Goal: Information Seeking & Learning: Learn about a topic

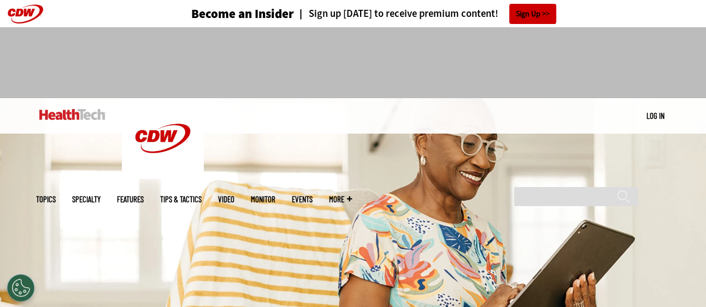
click at [24, 16] on header "Become an Insider Sign up today to receive premium content! Sign Up" at bounding box center [353, 13] width 706 height 27
drag, startPoint x: 13, startPoint y: 13, endPoint x: 451, endPoint y: 115, distance: 450.3
click at [368, 182] on ul "Topics Specialty Features Tips & Tactics Video MonITor Events More Search" at bounding box center [202, 199] width 332 height 35
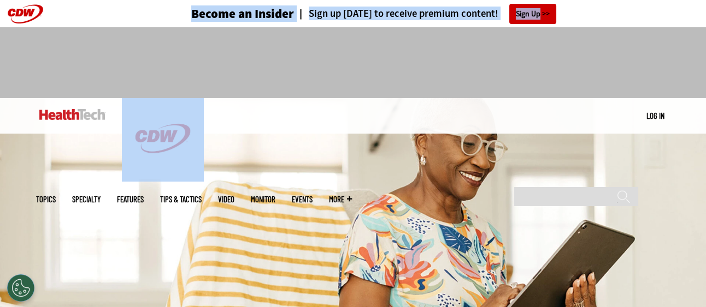
drag, startPoint x: 31, startPoint y: 15, endPoint x: 24, endPoint y: 31, distance: 17.1
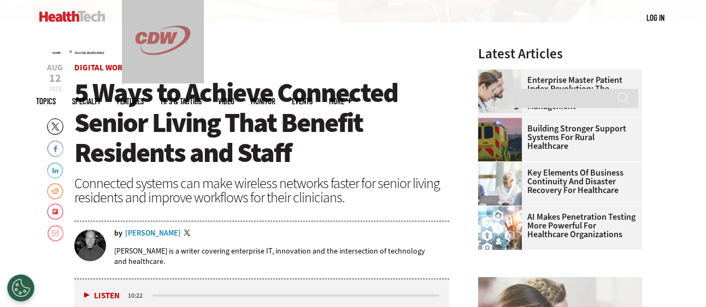
scroll to position [321, 0]
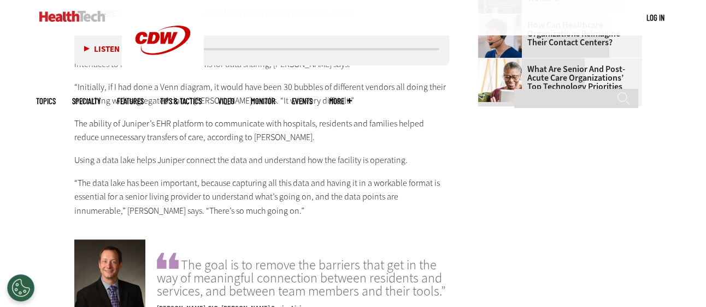
scroll to position [1503, 0]
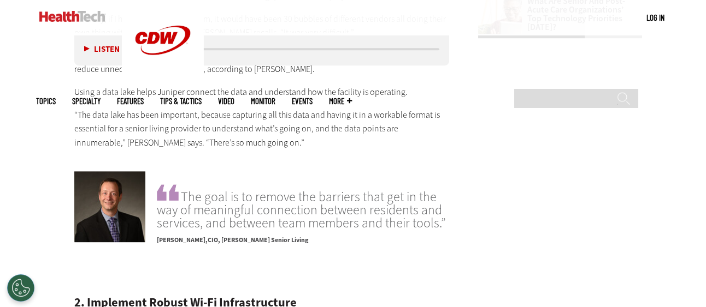
click at [118, 171] on img at bounding box center [109, 206] width 71 height 71
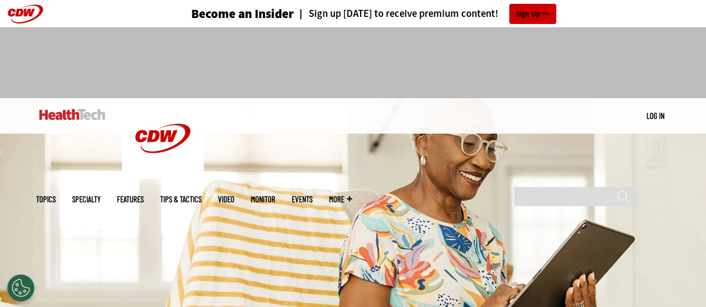
scroll to position [380, 0]
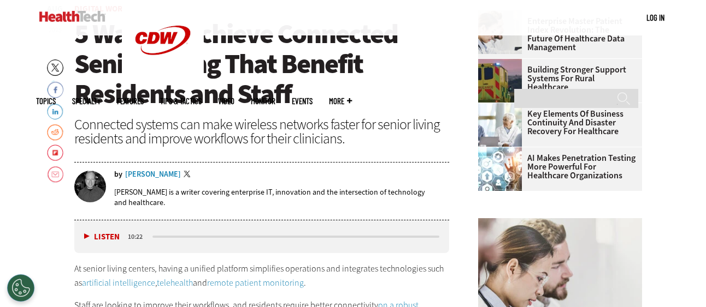
click at [185, 174] on link "Twitter" at bounding box center [188, 175] width 10 height 9
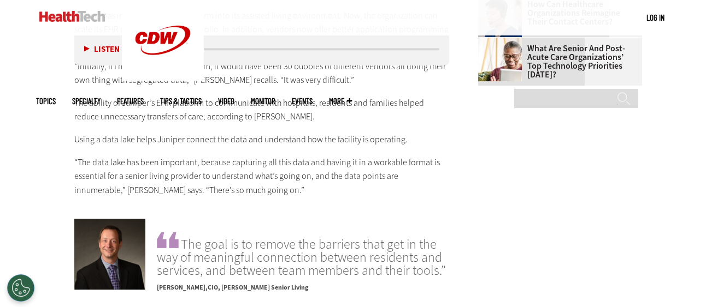
scroll to position [1489, 0]
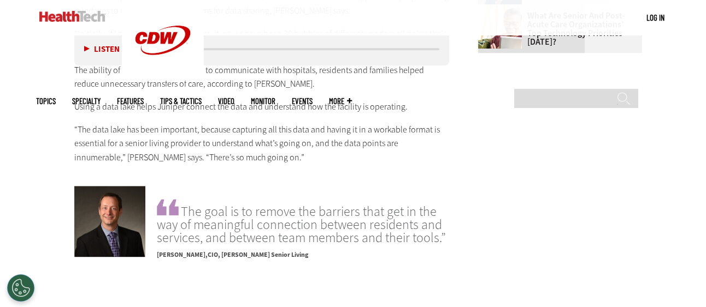
click at [129, 210] on img at bounding box center [109, 221] width 71 height 71
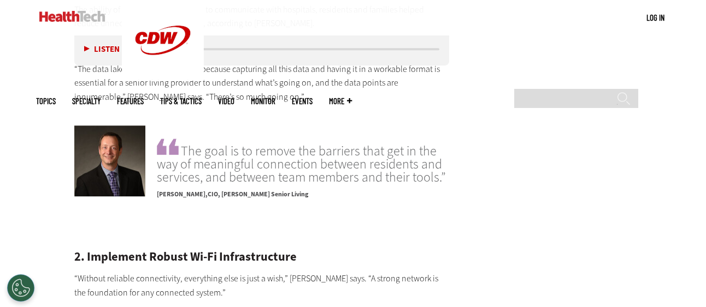
scroll to position [1551, 0]
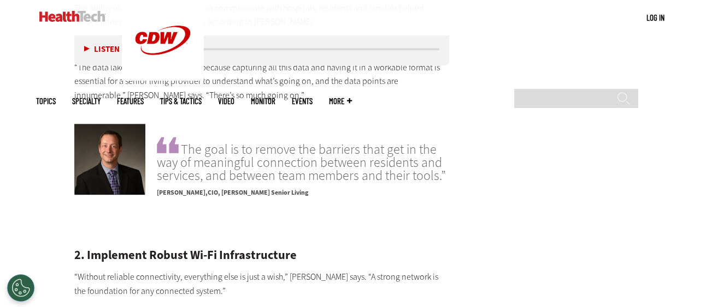
drag, startPoint x: 205, startPoint y: 167, endPoint x: 271, endPoint y: 171, distance: 66.2
click at [271, 171] on div "The goal is to remove the barriers that get in the way of meaningful connection…" at bounding box center [303, 170] width 292 height 70
drag, startPoint x: 270, startPoint y: 165, endPoint x: 205, endPoint y: 165, distance: 64.4
click at [205, 182] on p "[PERSON_NAME], [PERSON_NAME] Senior Living" at bounding box center [303, 190] width 292 height 16
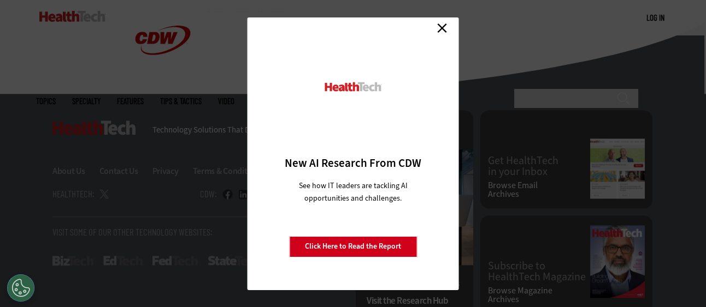
scroll to position [3432, 0]
click at [445, 22] on link "Close" at bounding box center [442, 28] width 16 height 16
